Goal: Task Accomplishment & Management: Use online tool/utility

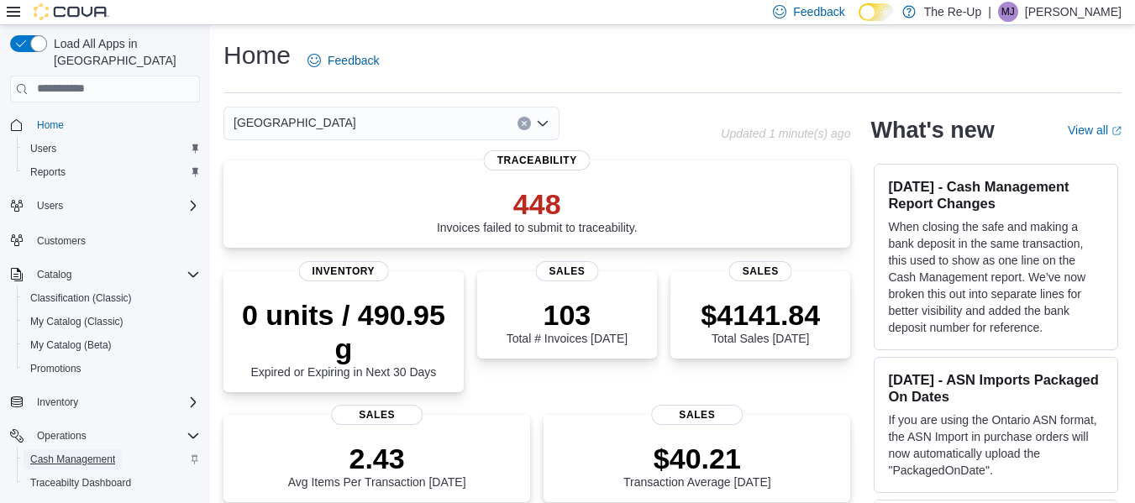
click at [66, 453] on span "Cash Management" at bounding box center [72, 459] width 85 height 13
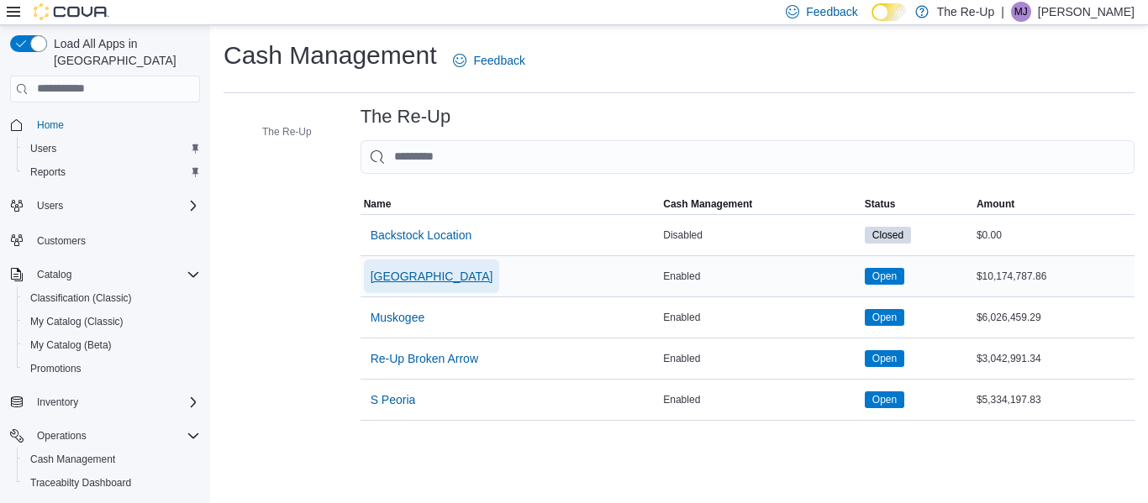
click at [394, 273] on span "[GEOGRAPHIC_DATA]" at bounding box center [431, 276] width 123 height 17
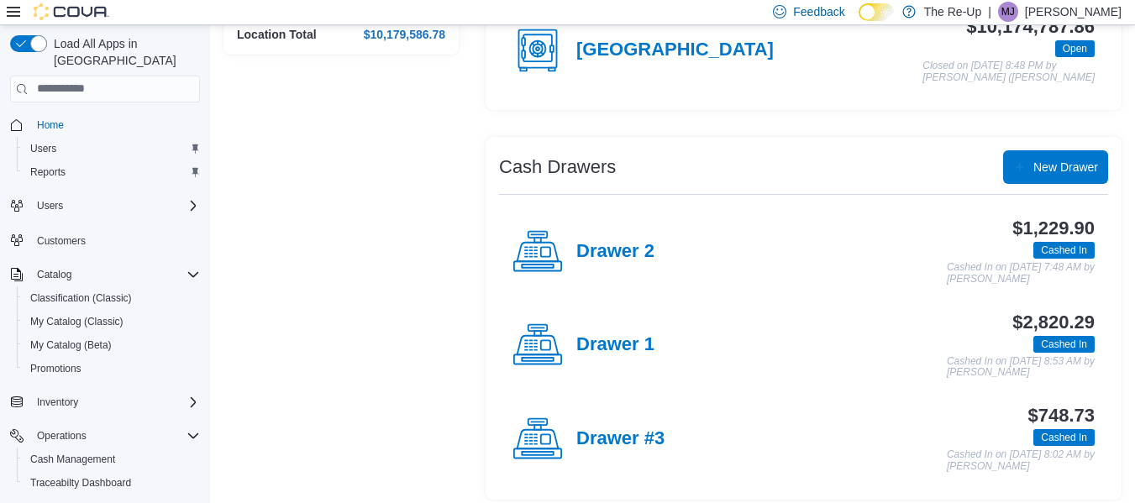
scroll to position [225, 0]
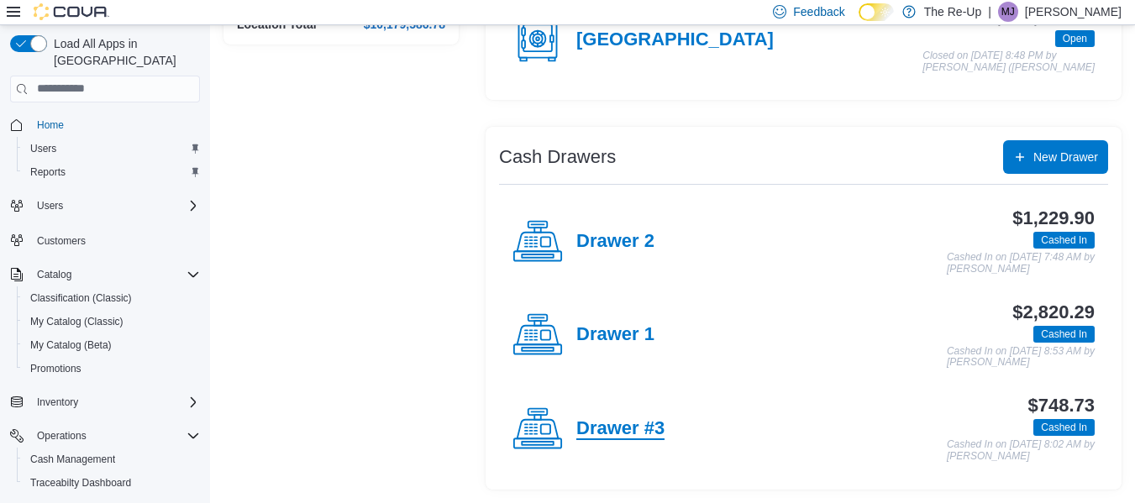
click at [613, 422] on h4 "Drawer #3" at bounding box center [620, 429] width 88 height 22
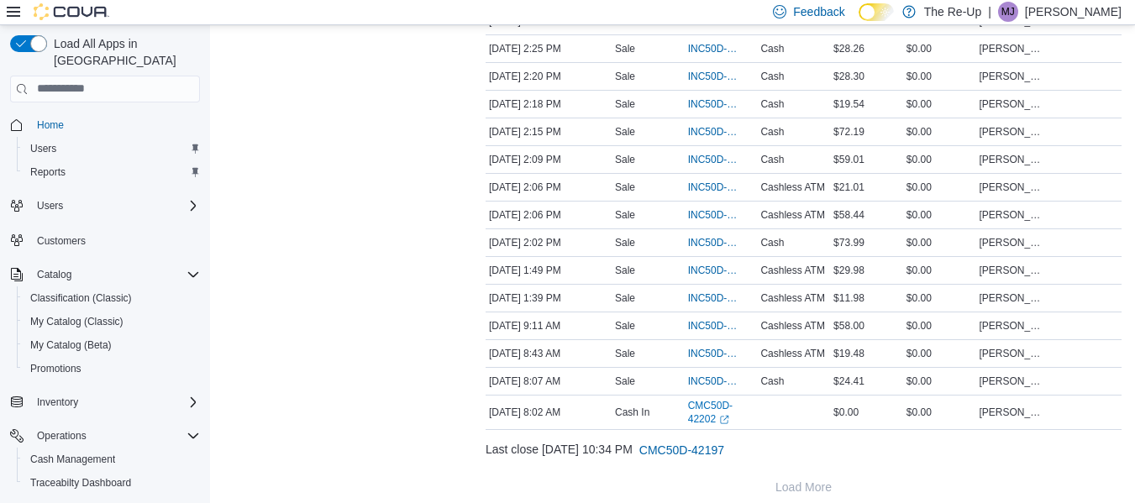
scroll to position [496, 0]
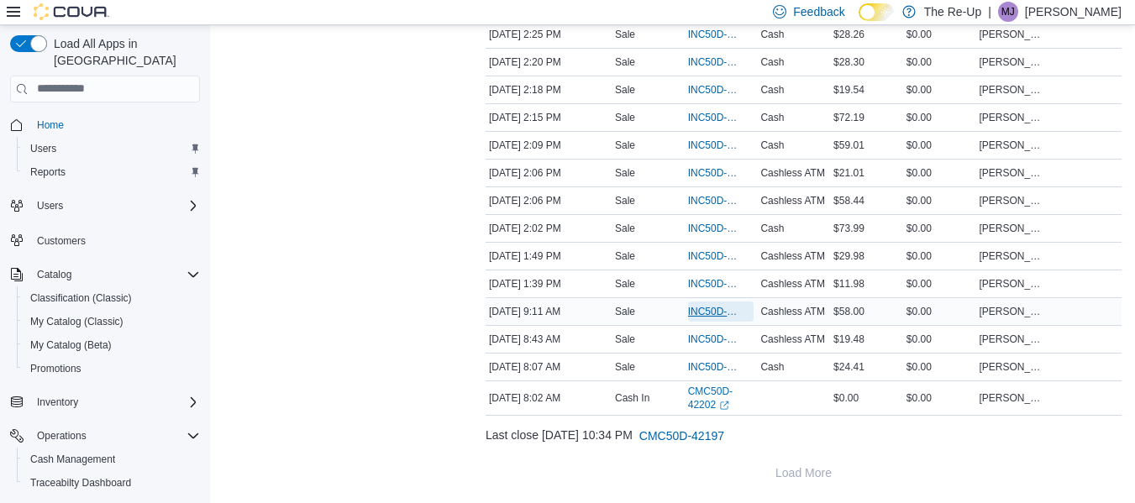
click at [703, 311] on span "INC50D-501796" at bounding box center [713, 311] width 50 height 13
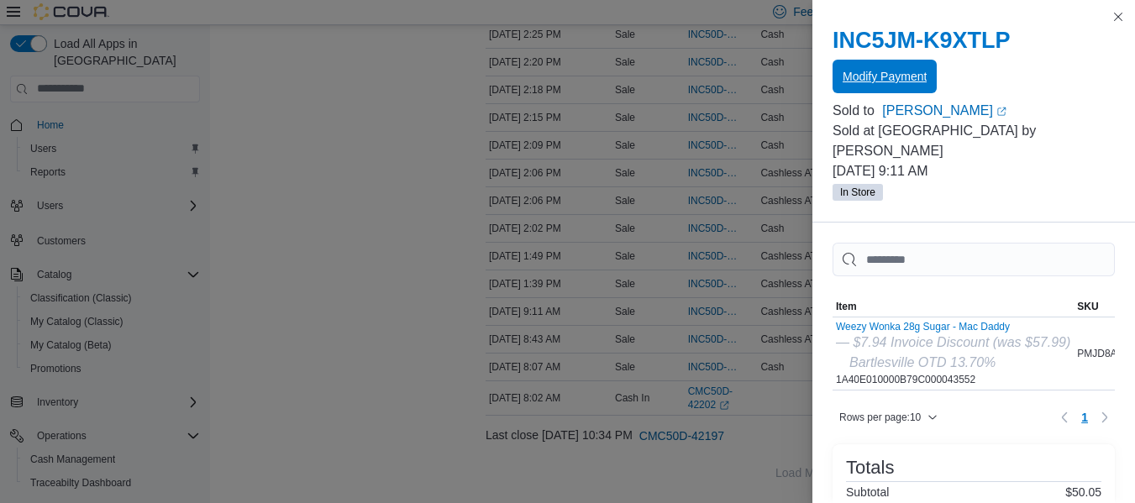
click at [890, 68] on span "Modify Payment" at bounding box center [885, 77] width 84 height 34
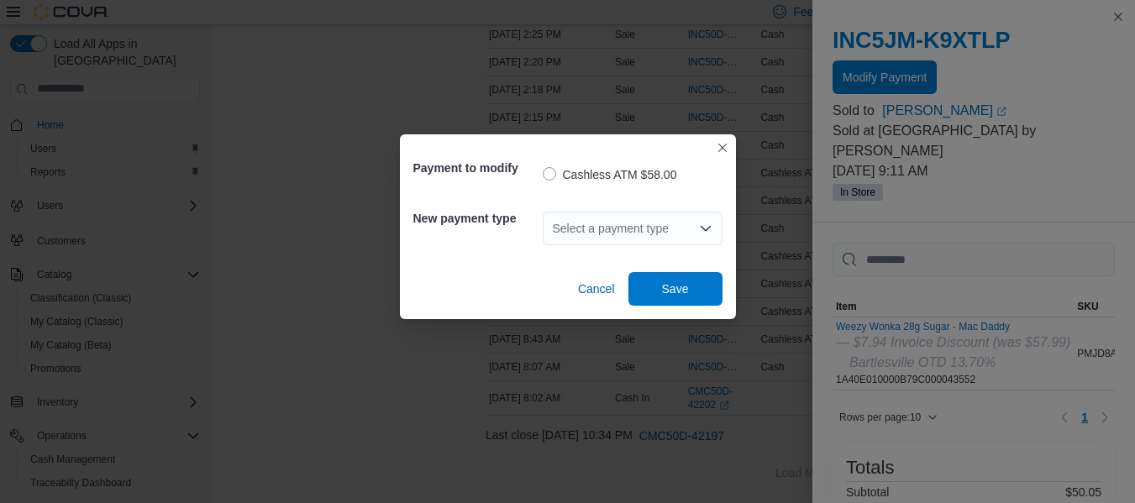
click at [656, 220] on div "Select a payment type" at bounding box center [633, 229] width 180 height 34
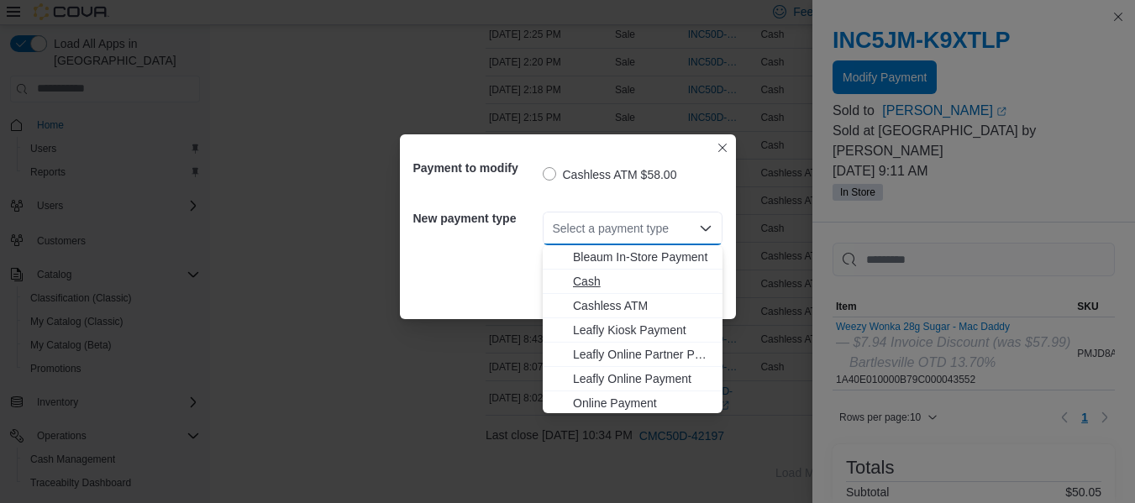
click at [581, 276] on span "Cash" at bounding box center [642, 281] width 139 height 17
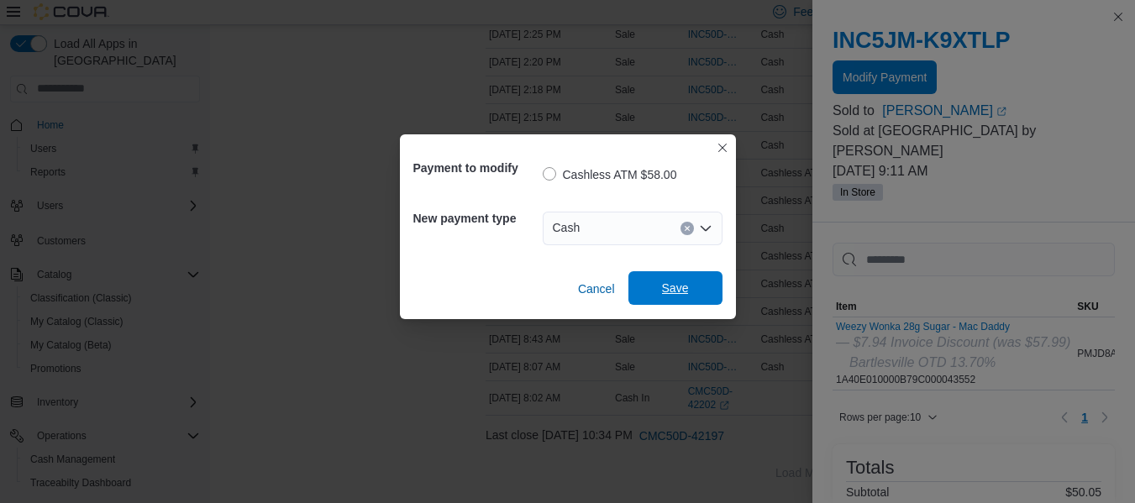
click at [651, 292] on span "Save" at bounding box center [675, 288] width 74 height 34
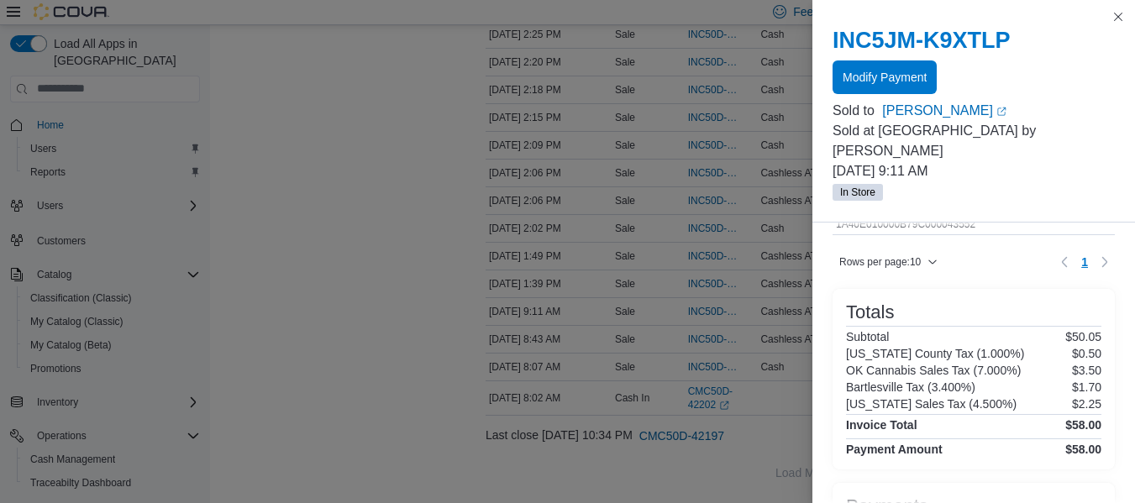
scroll to position [0, 0]
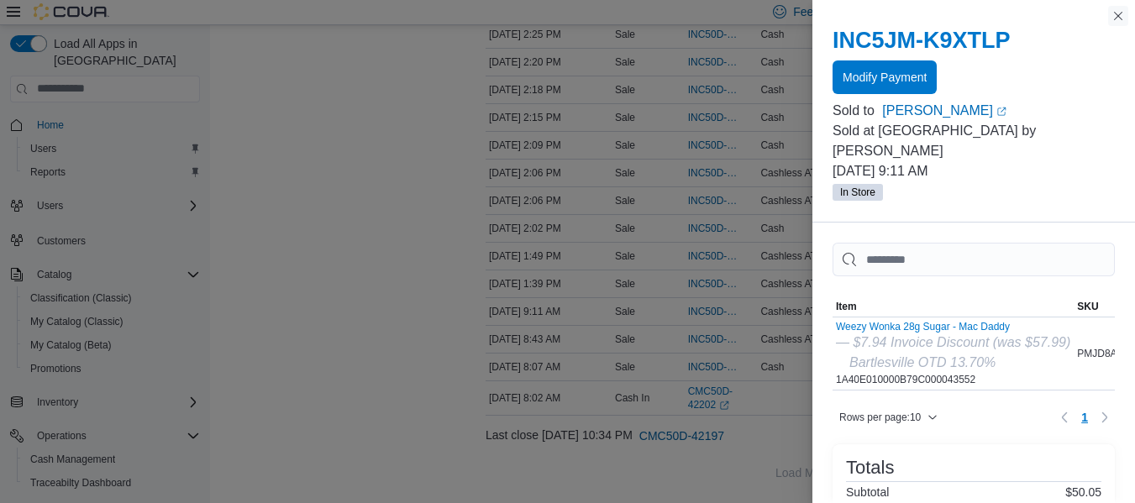
click at [1117, 22] on button "Close this dialog" at bounding box center [1118, 16] width 20 height 20
